Goal: Task Accomplishment & Management: Complete application form

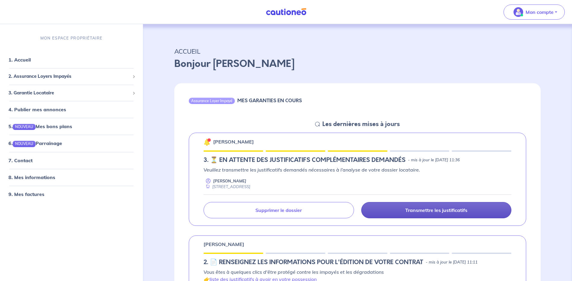
click at [444, 211] on p "Transmettre les justificatifs" at bounding box center [437, 210] width 62 height 6
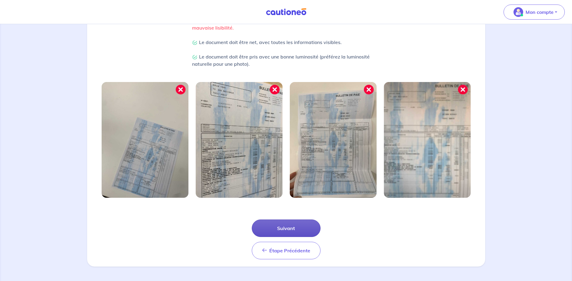
click at [289, 231] on button "Suivant" at bounding box center [286, 229] width 69 height 18
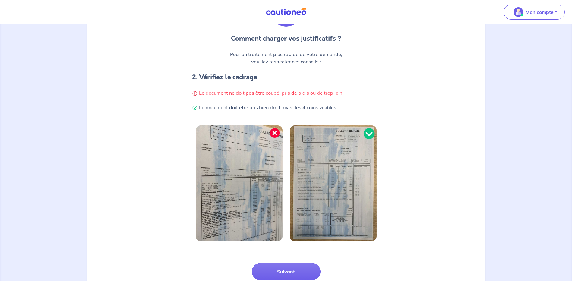
scroll to position [122, 0]
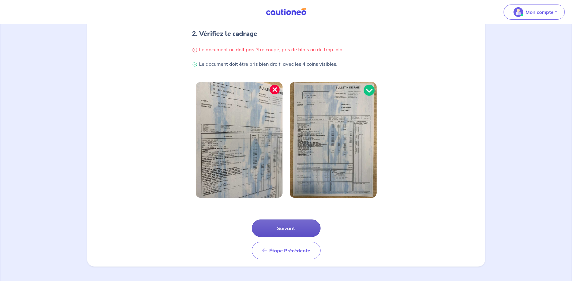
click at [277, 234] on button "Suivant" at bounding box center [286, 229] width 69 height 18
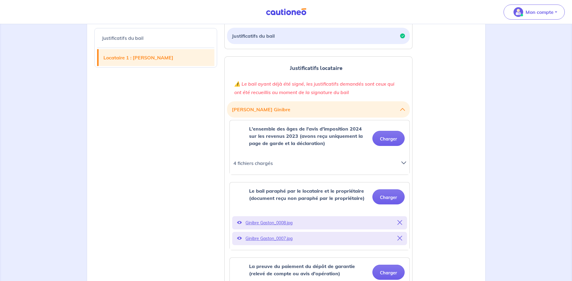
scroll to position [181, 0]
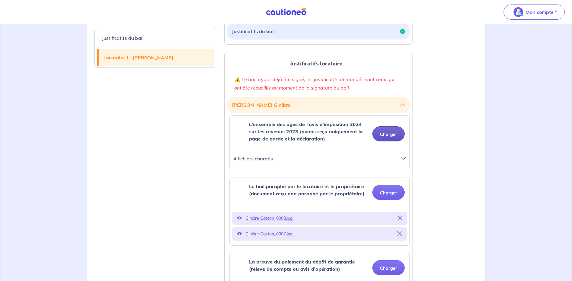
click at [382, 139] on button "Charger" at bounding box center [389, 133] width 32 height 15
click at [383, 133] on button "Charger" at bounding box center [389, 133] width 32 height 15
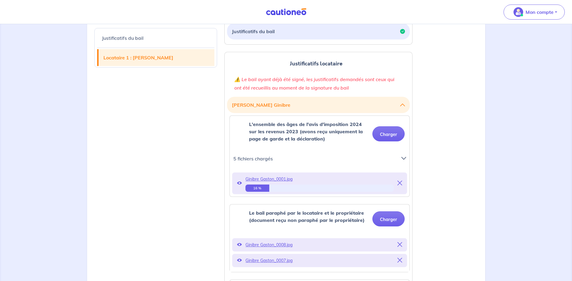
click at [405, 159] on icon at bounding box center [404, 158] width 5 height 5
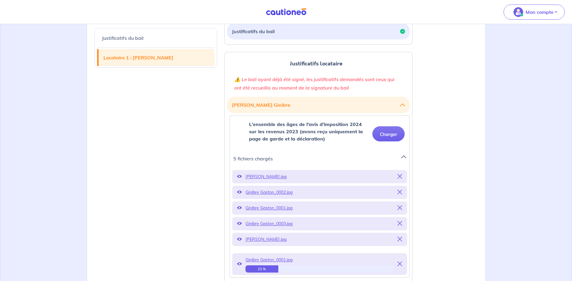
click at [399, 175] on icon at bounding box center [400, 176] width 5 height 5
click at [401, 190] on icon at bounding box center [400, 192] width 5 height 5
click at [401, 176] on icon at bounding box center [400, 176] width 5 height 5
click at [401, 263] on div "Ginibre Gaston_0001.jpg 30 %" at bounding box center [319, 264] width 175 height 22
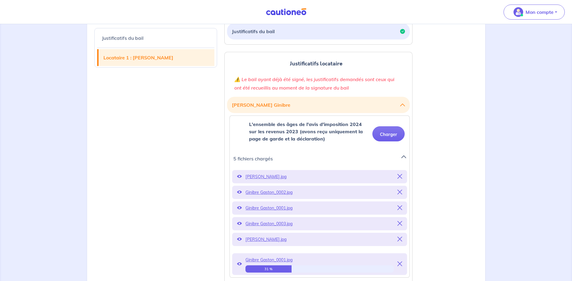
click at [403, 263] on div "Ginibre Gaston_0001.jpg 31 %" at bounding box center [319, 264] width 175 height 22
drag, startPoint x: 405, startPoint y: 262, endPoint x: 401, endPoint y: 263, distance: 3.4
click at [401, 263] on icon at bounding box center [400, 264] width 5 height 5
click at [400, 175] on icon at bounding box center [400, 176] width 5 height 5
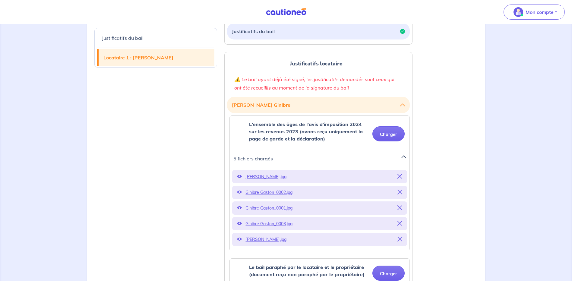
click at [400, 174] on icon at bounding box center [400, 176] width 5 height 5
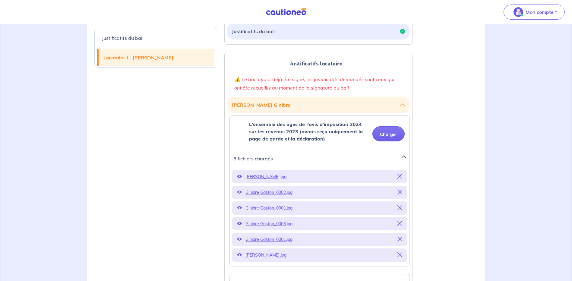
click at [400, 173] on button at bounding box center [400, 177] width 5 height 8
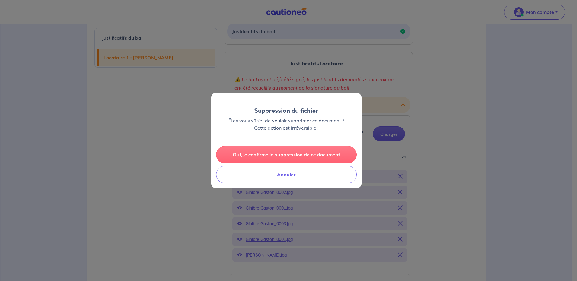
click at [275, 156] on button "Oui, je confirme la suppression de ce document" at bounding box center [286, 155] width 141 height 18
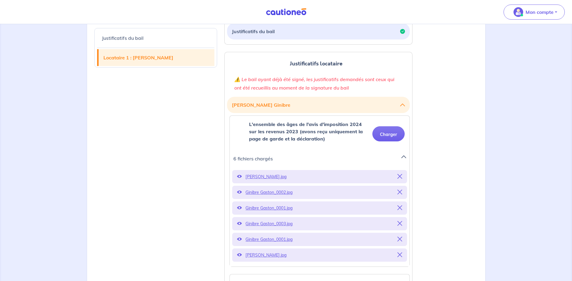
click at [398, 176] on icon at bounding box center [400, 176] width 5 height 5
click at [398, 175] on icon at bounding box center [400, 176] width 5 height 5
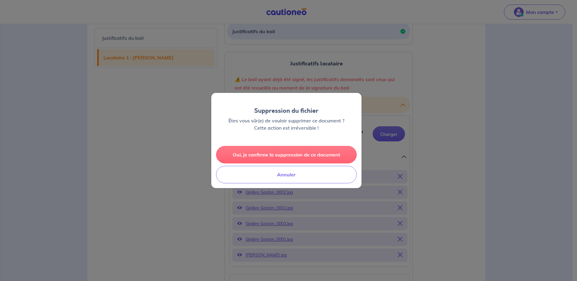
click at [289, 156] on button "Oui, je confirme la suppression de ce document" at bounding box center [286, 155] width 141 height 18
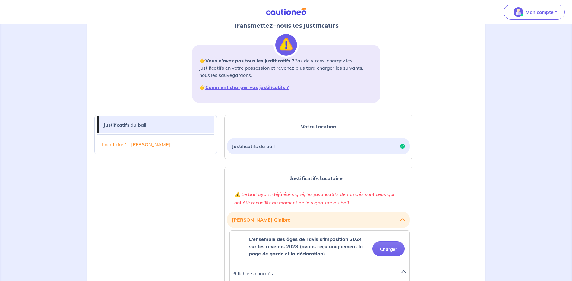
scroll to position [211, 0]
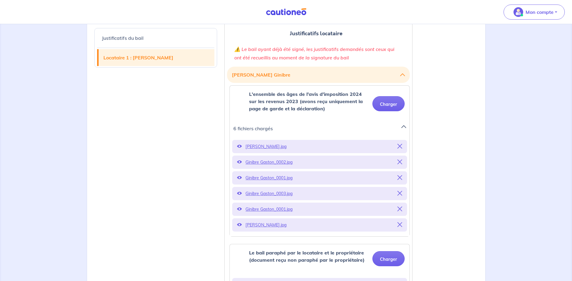
click at [400, 113] on div "L'ensemble des âges de l'avis d'imposition 2024 sur les revenus 2023 (avons reç…" at bounding box center [320, 104] width 170 height 27
click at [403, 126] on icon at bounding box center [404, 126] width 5 height 5
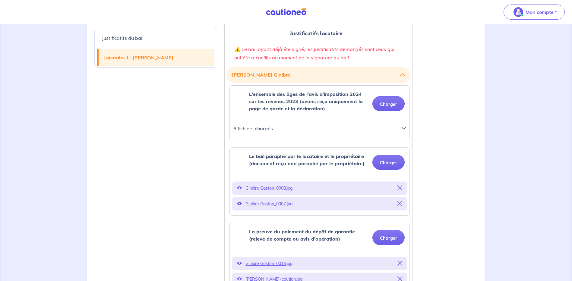
click at [404, 126] on div at bounding box center [406, 130] width 16 height 13
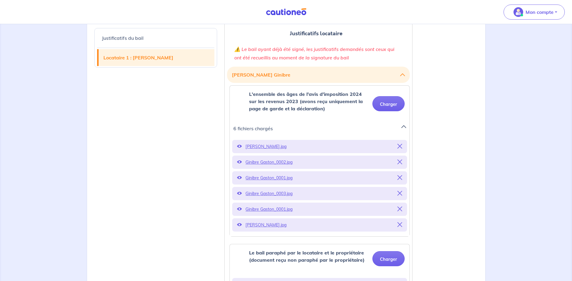
click at [399, 223] on icon at bounding box center [400, 224] width 5 height 5
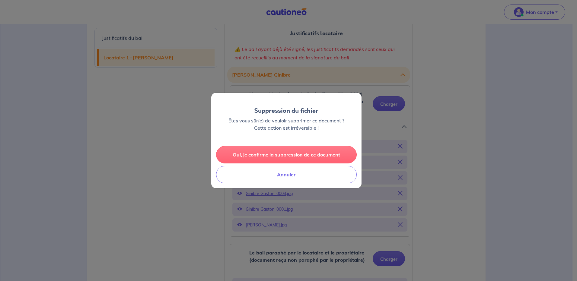
click at [291, 153] on button "Oui, je confirme la suppression de ce document" at bounding box center [286, 155] width 141 height 18
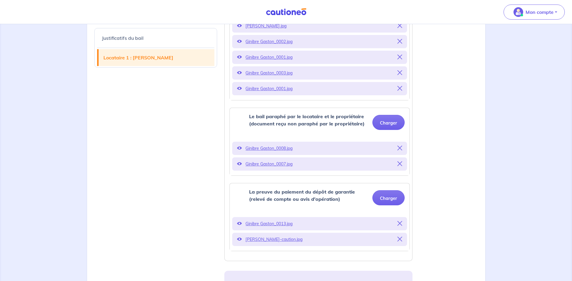
scroll to position [151, 0]
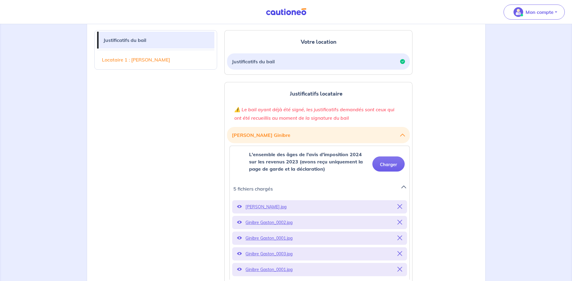
click at [400, 208] on icon at bounding box center [400, 206] width 5 height 5
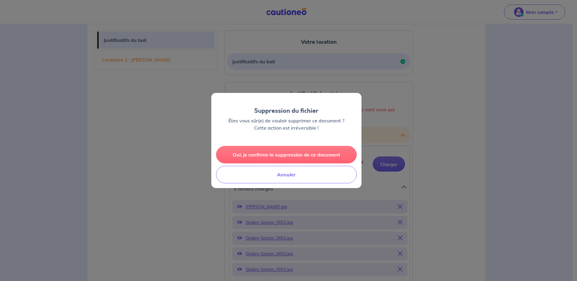
click at [296, 155] on button "Oui, je confirme la suppression de ce document" at bounding box center [286, 155] width 141 height 18
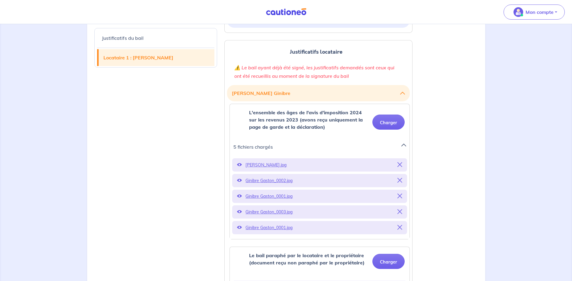
scroll to position [0, 0]
